Goal: Find specific page/section: Find specific page/section

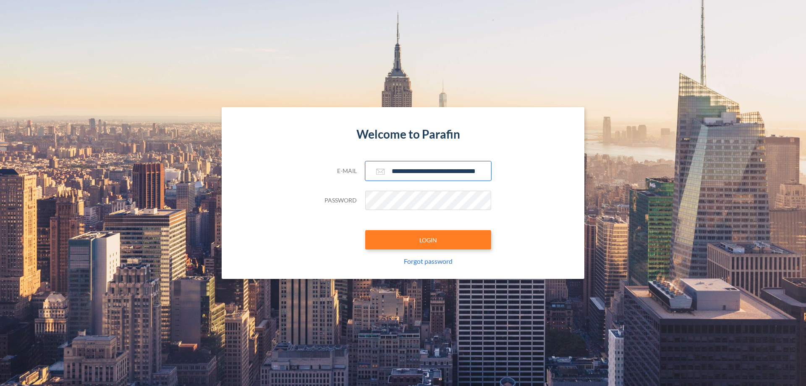
type input "**********"
click at [428, 240] on button "LOGIN" at bounding box center [428, 239] width 126 height 19
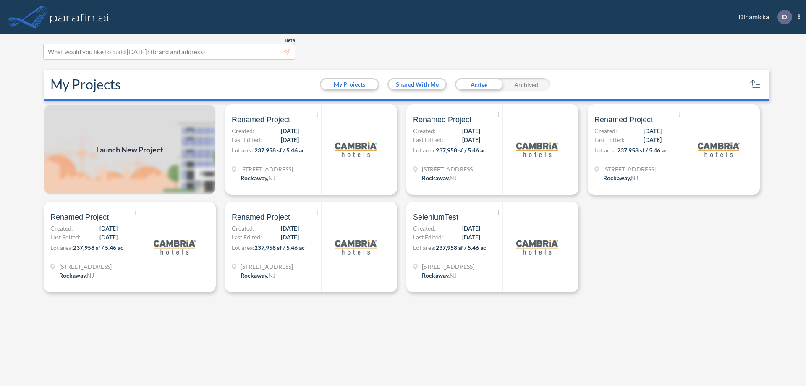
scroll to position [2, 0]
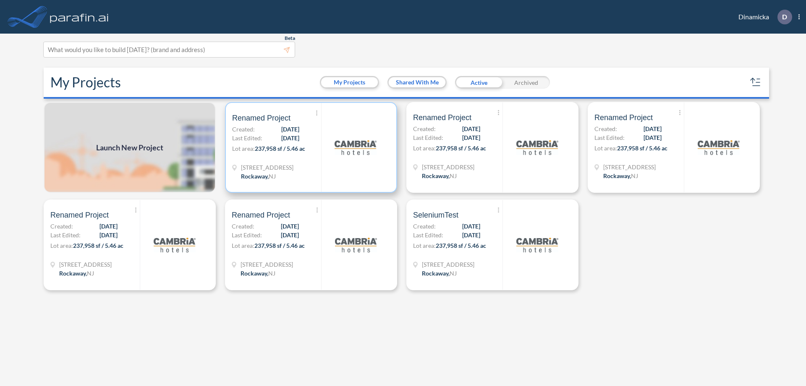
click at [311, 147] on p "Lot area: 237,958 sf / 5.46 ac" at bounding box center [276, 150] width 89 height 12
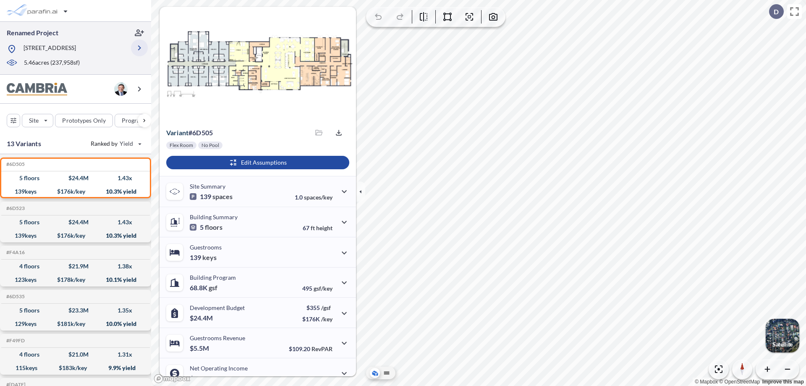
click at [139, 48] on icon "button" at bounding box center [139, 48] width 10 height 10
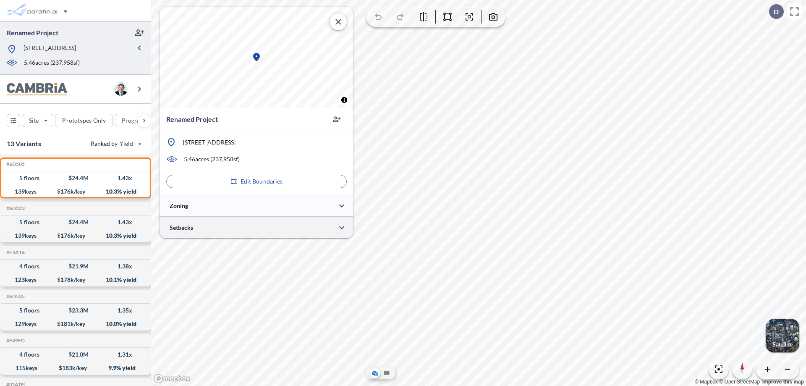
click at [256, 227] on div at bounding box center [256, 226] width 194 height 21
